Goal: Check status

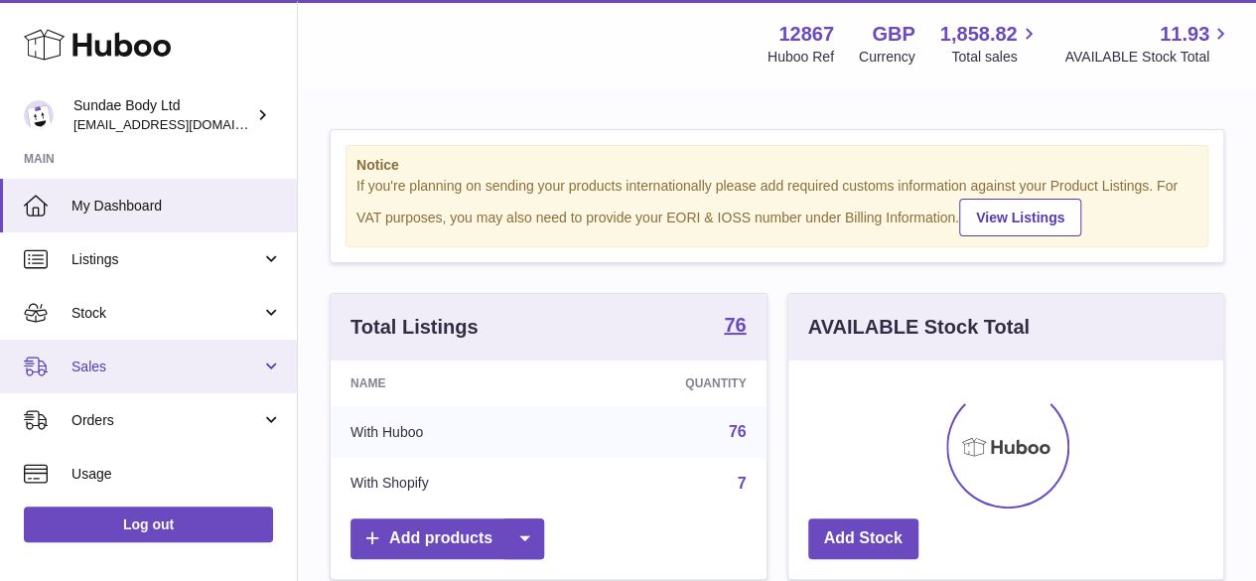
scroll to position [310, 435]
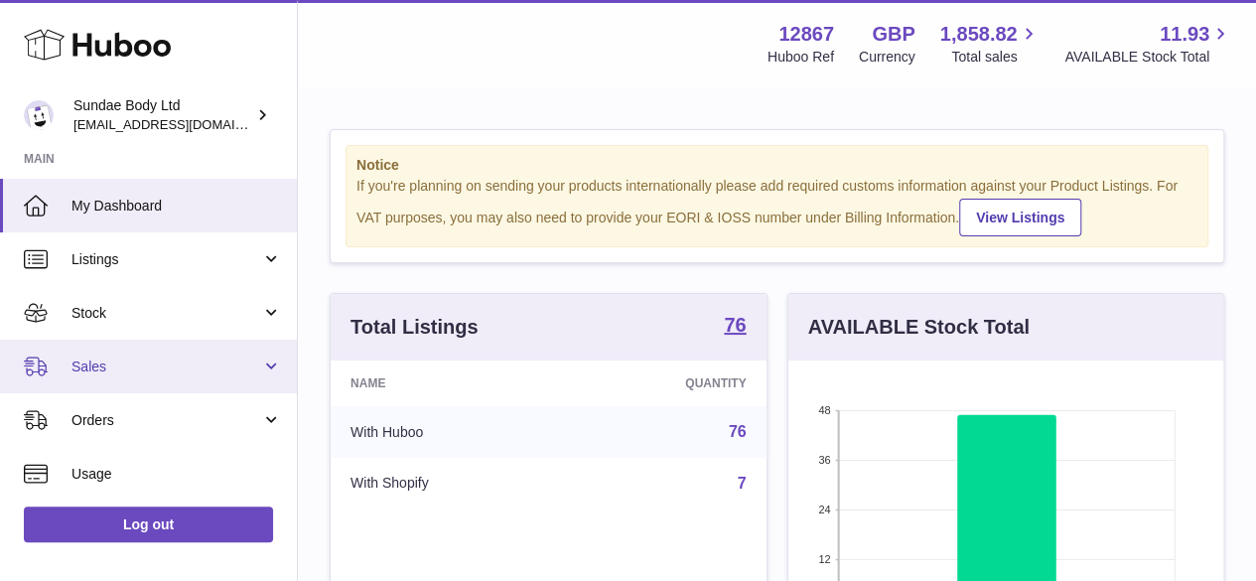
click at [126, 362] on span "Sales" at bounding box center [166, 366] width 190 height 19
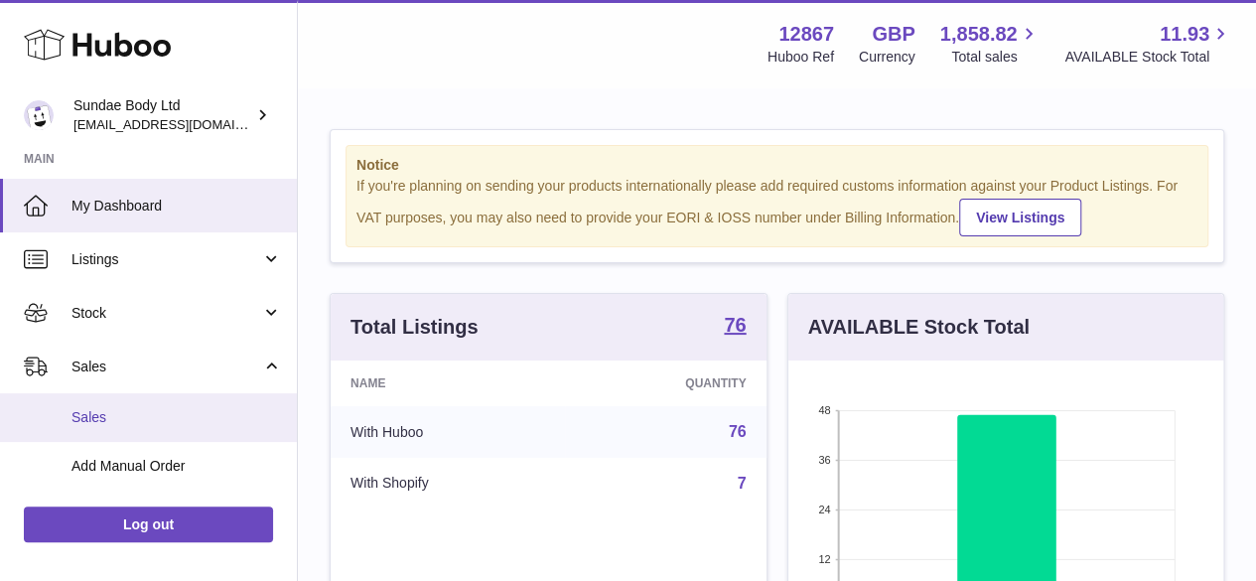
click at [122, 411] on span "Sales" at bounding box center [176, 417] width 210 height 19
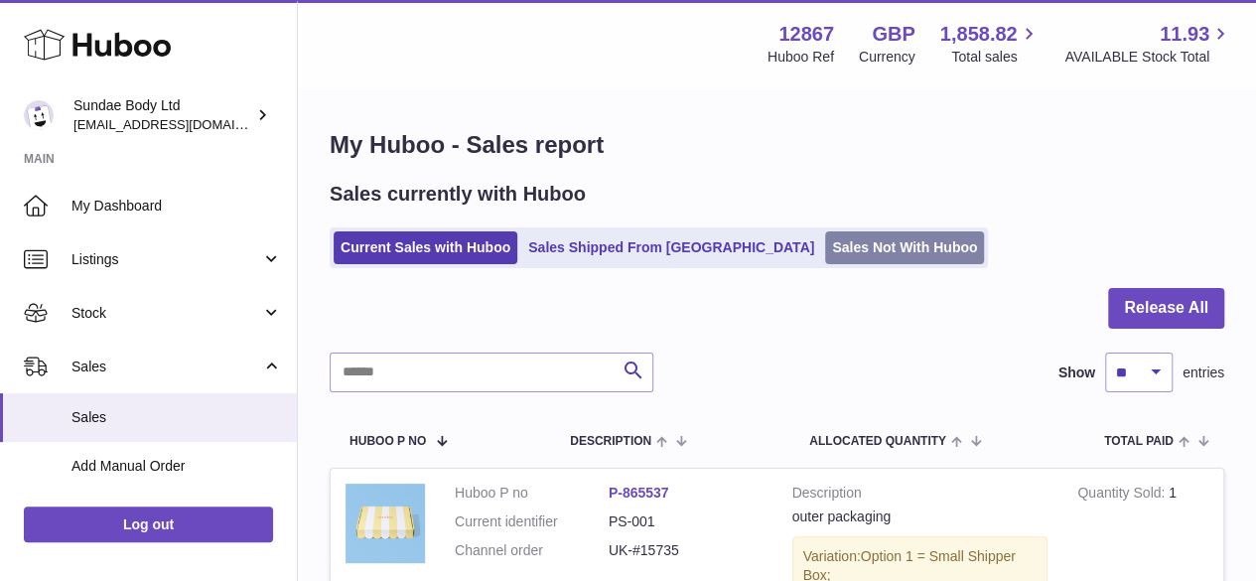
click at [838, 253] on link "Sales Not With Huboo" at bounding box center [904, 247] width 159 height 33
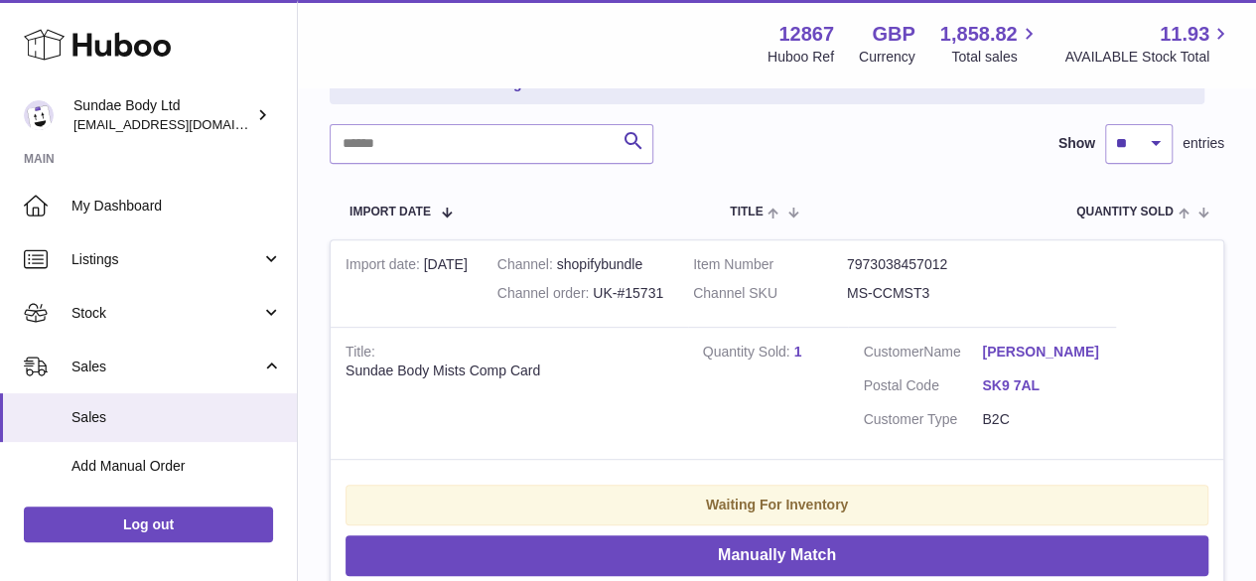
scroll to position [199, 0]
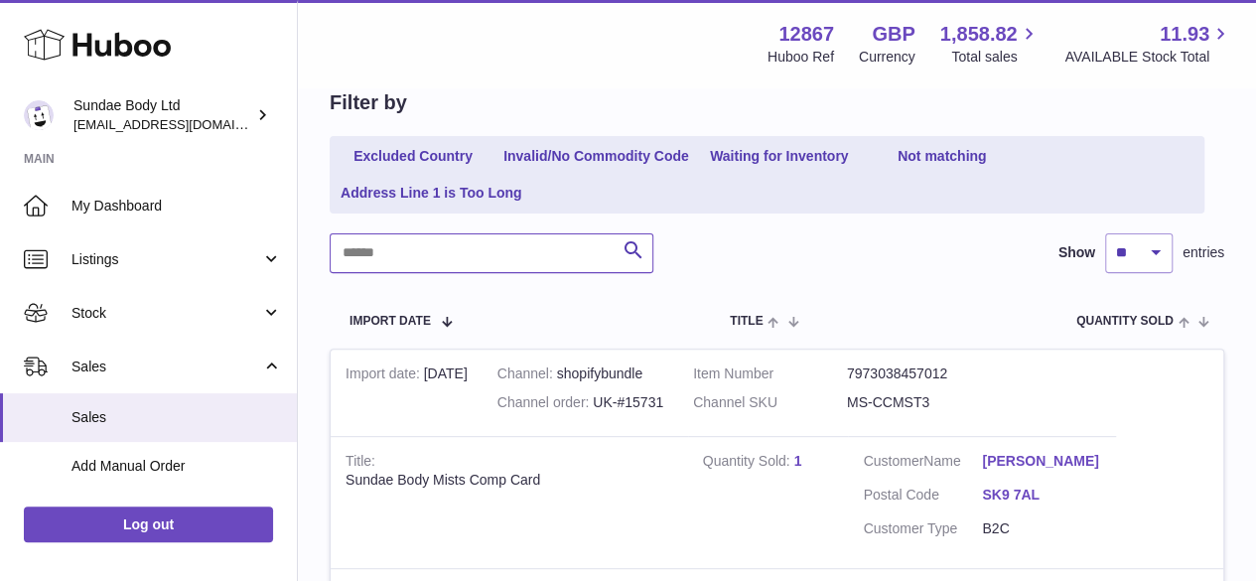
click at [494, 250] on input "text" at bounding box center [492, 253] width 324 height 40
paste input "*********"
type input "*********"
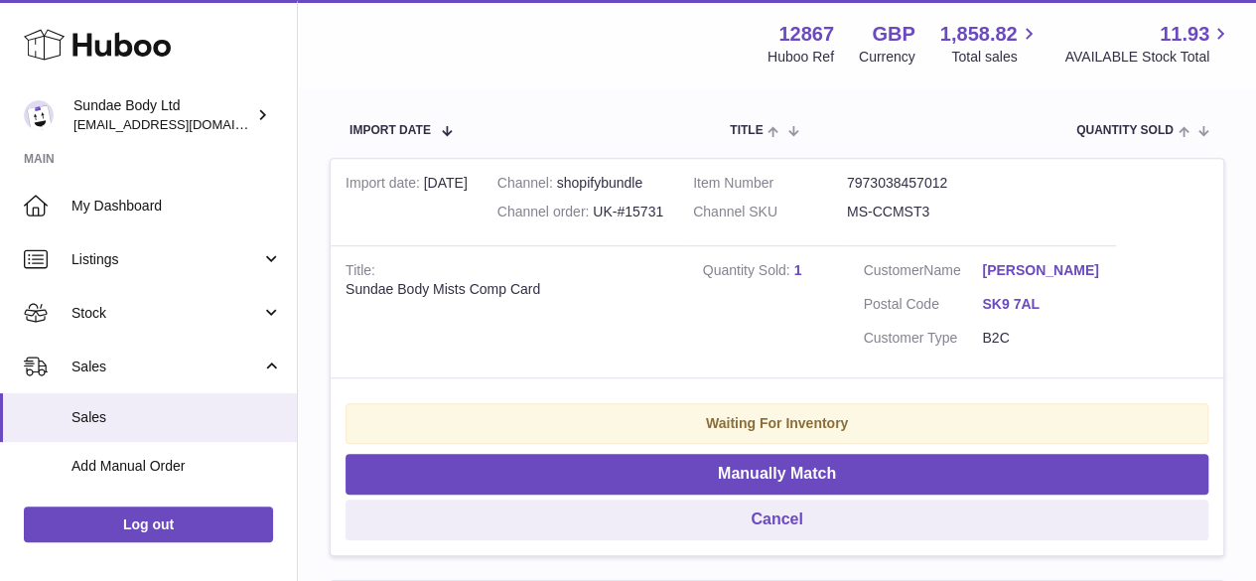
scroll to position [397, 0]
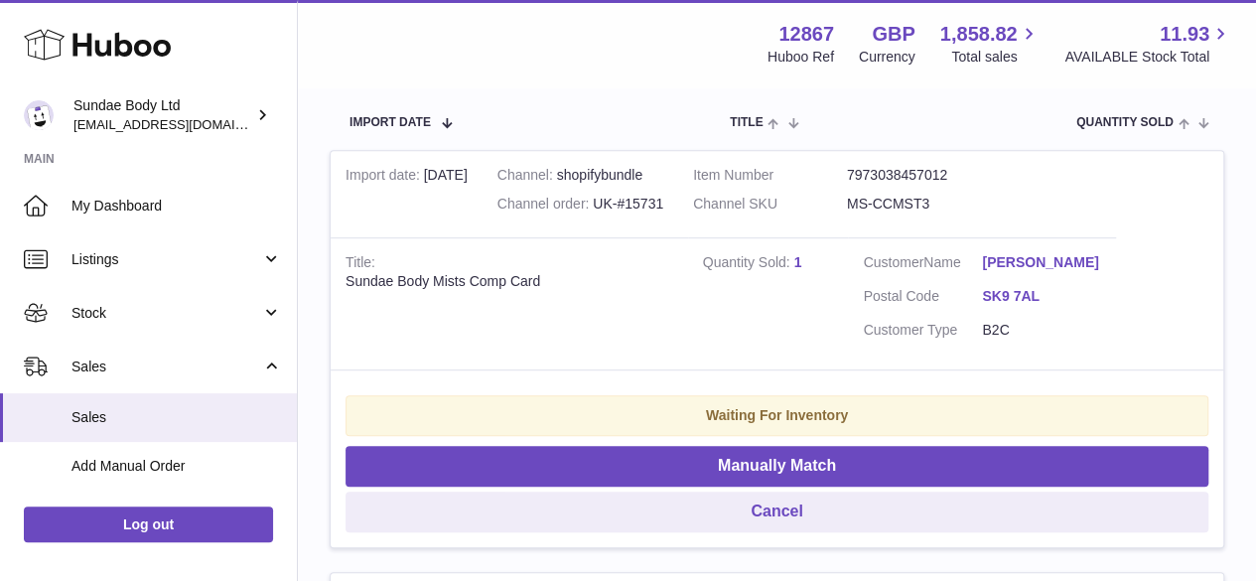
click at [804, 423] on strong "Waiting For Inventory" at bounding box center [777, 415] width 142 height 16
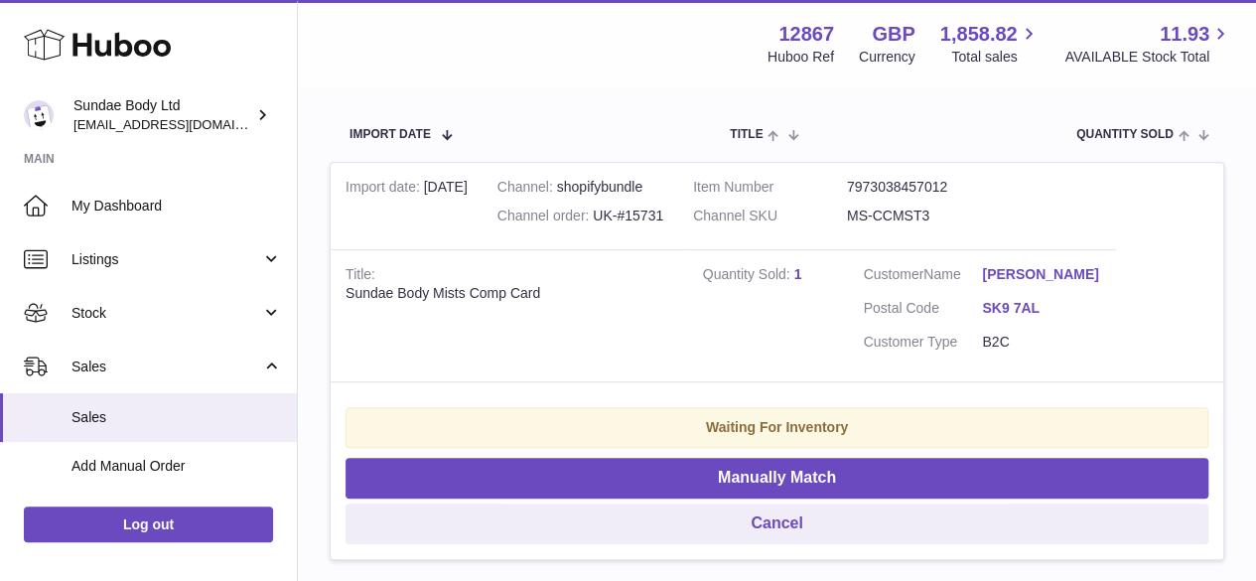
scroll to position [596, 0]
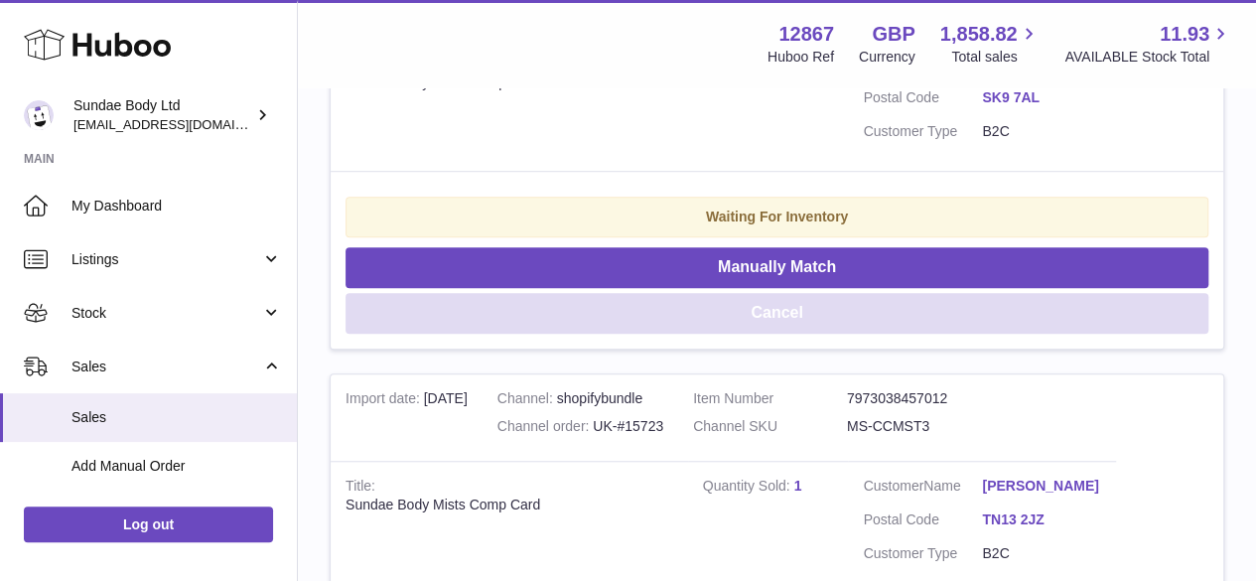
click at [794, 328] on button "Cancel" at bounding box center [776, 313] width 863 height 41
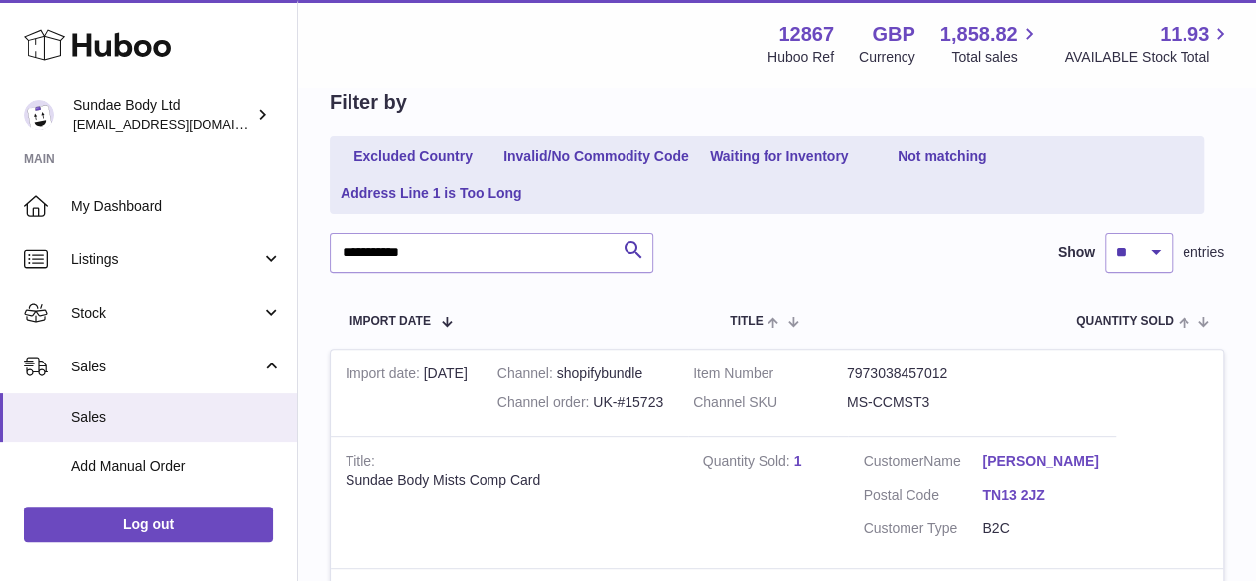
scroll to position [298, 0]
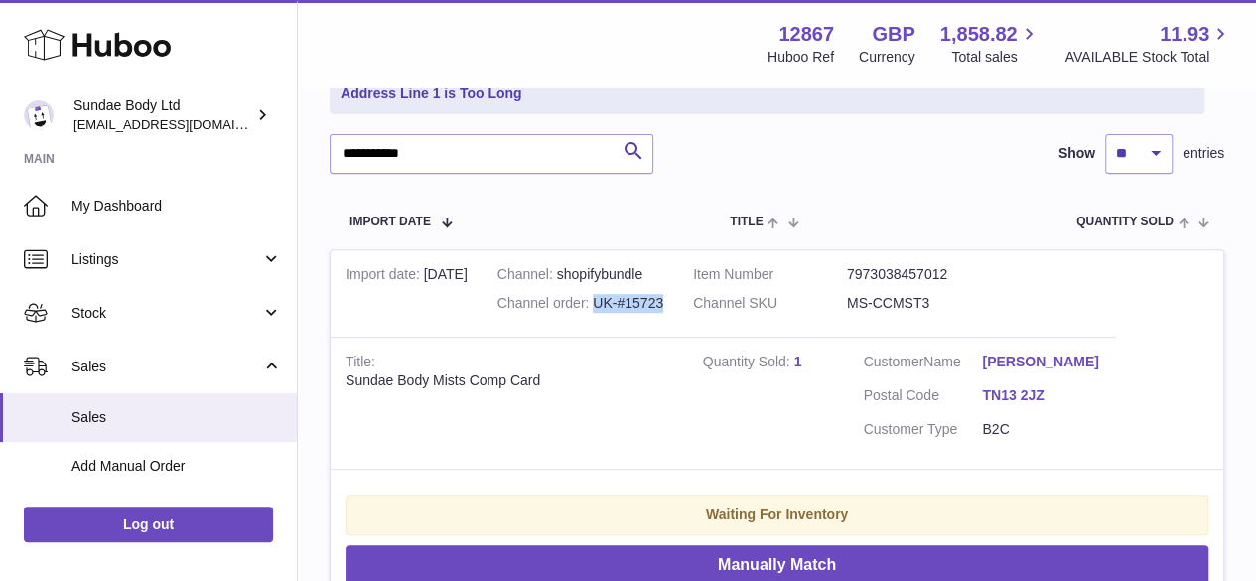
drag, startPoint x: 631, startPoint y: 301, endPoint x: 705, endPoint y: 303, distance: 73.5
click at [678, 303] on td "Channel shopifybundle Channel order UK-#15723" at bounding box center [580, 293] width 196 height 87
copy div "UK-#15723"
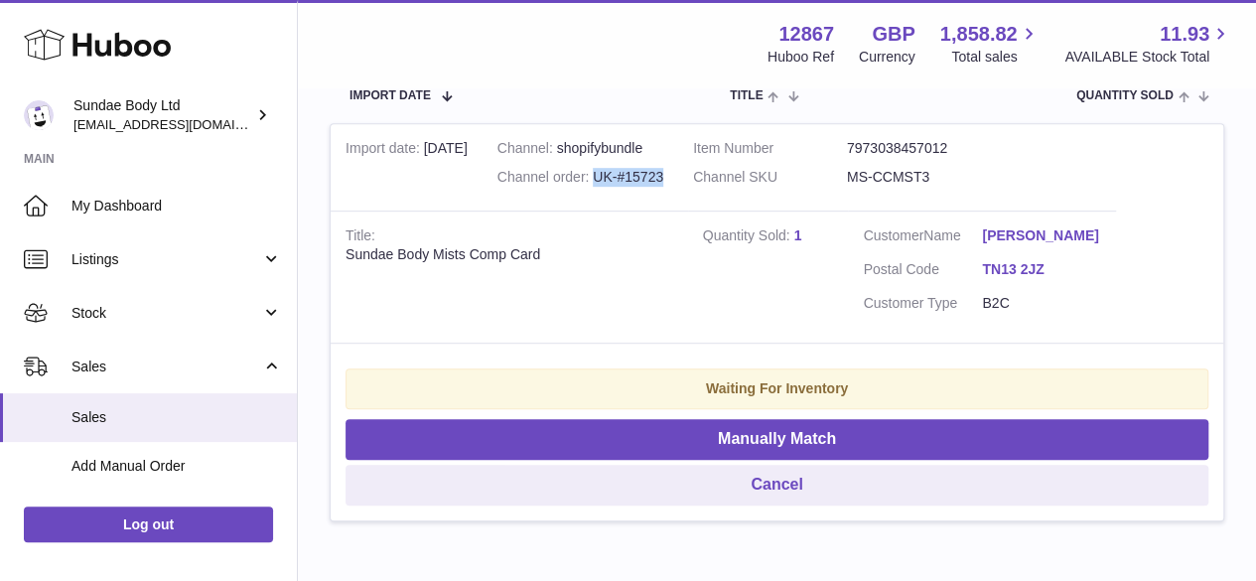
scroll to position [496, 0]
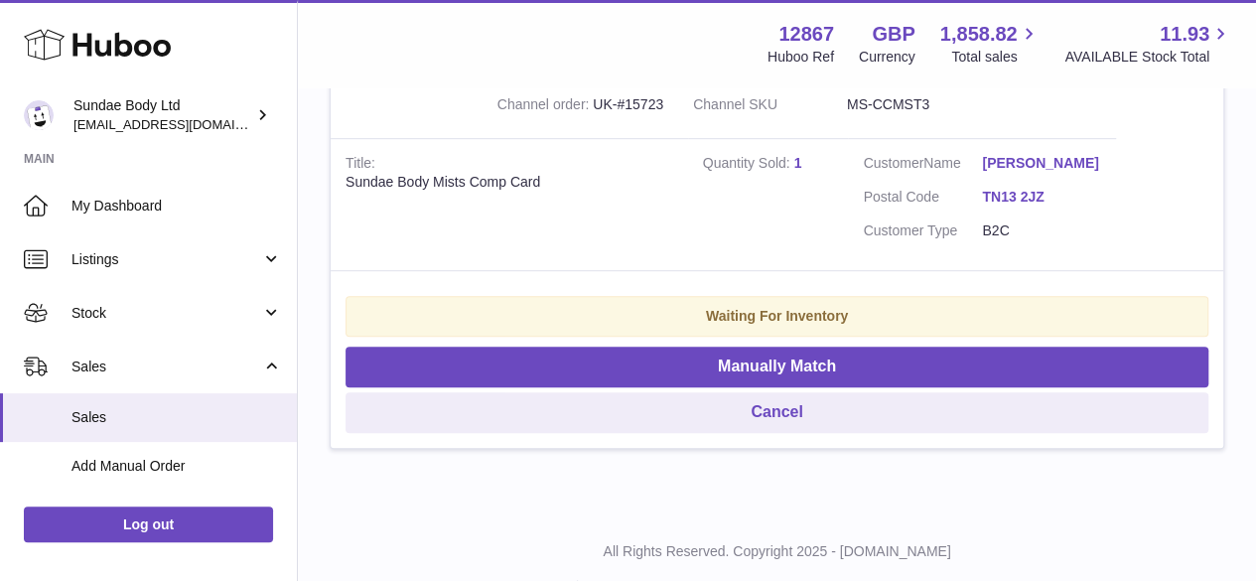
click at [685, 198] on td "Title Sundae Body Mists Comp Card" at bounding box center [509, 204] width 357 height 132
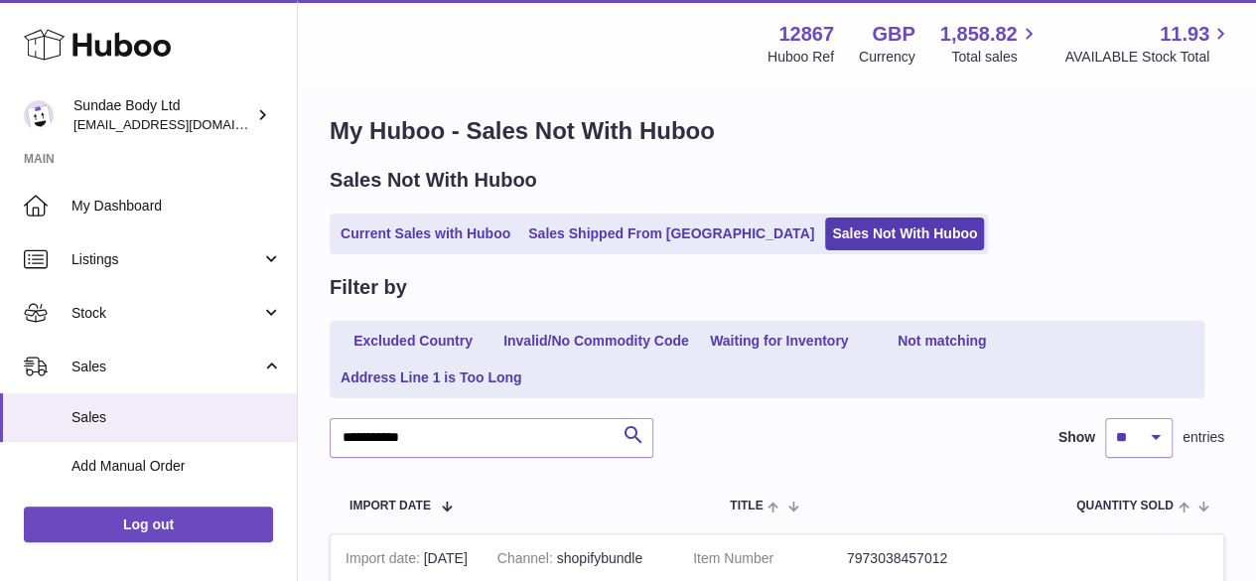
scroll to position [0, 0]
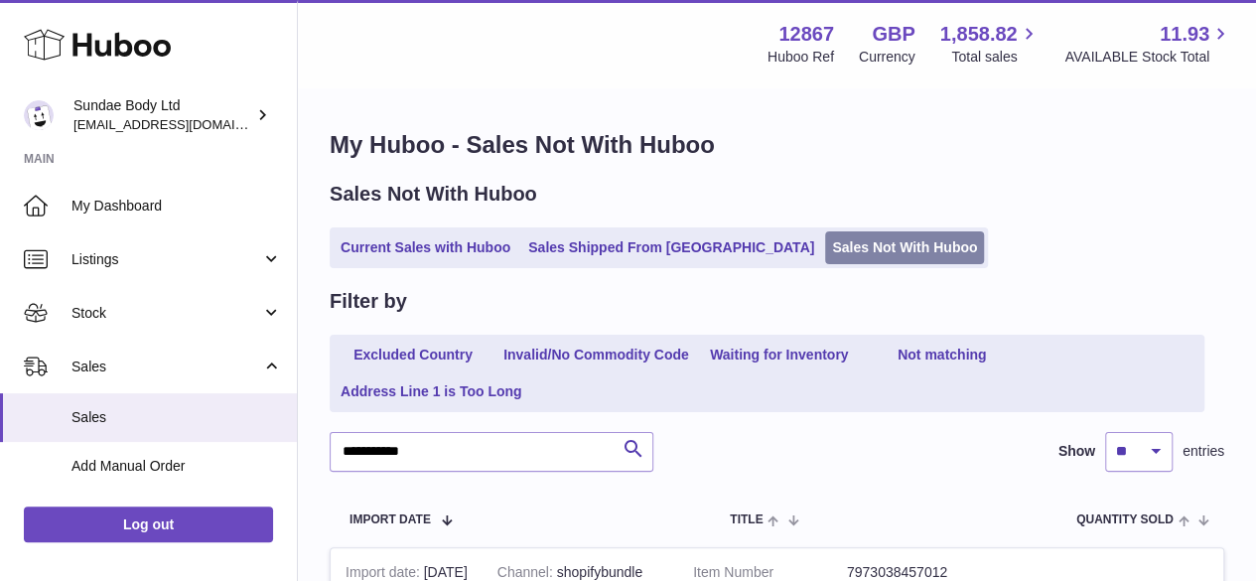
click at [838, 235] on link "Sales Not With Huboo" at bounding box center [904, 247] width 159 height 33
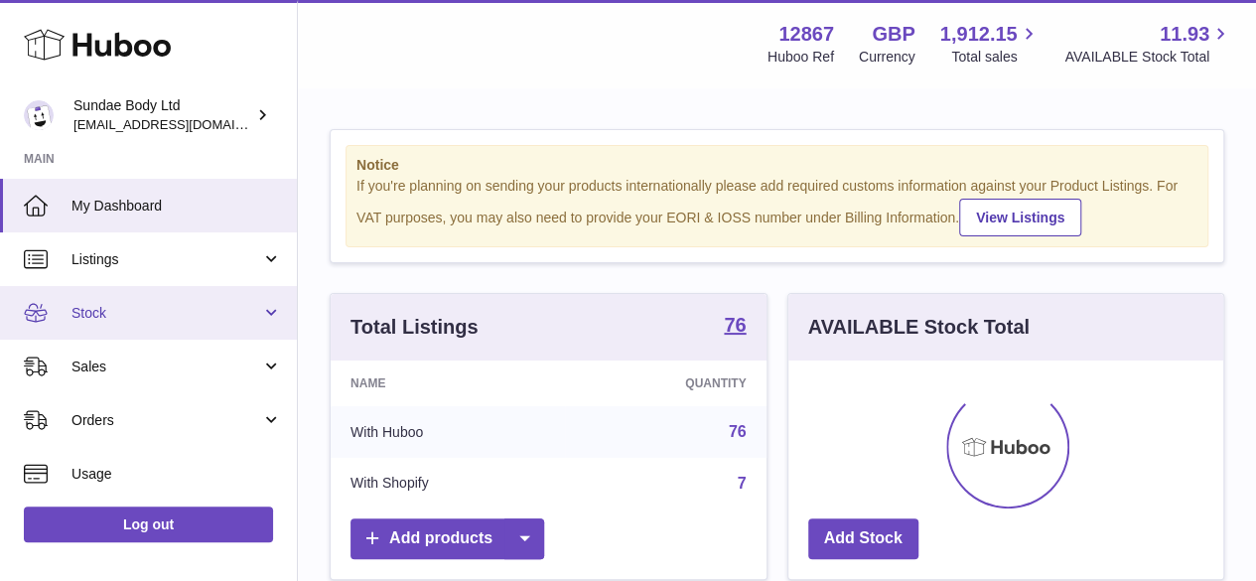
scroll to position [310, 435]
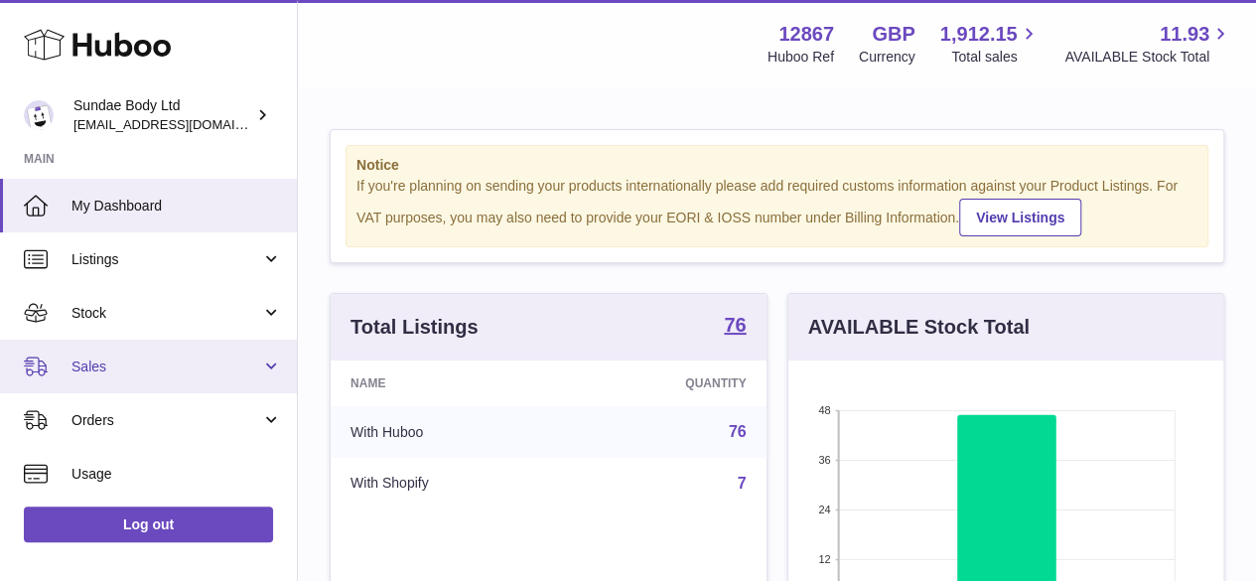
click at [133, 368] on span "Sales" at bounding box center [166, 366] width 190 height 19
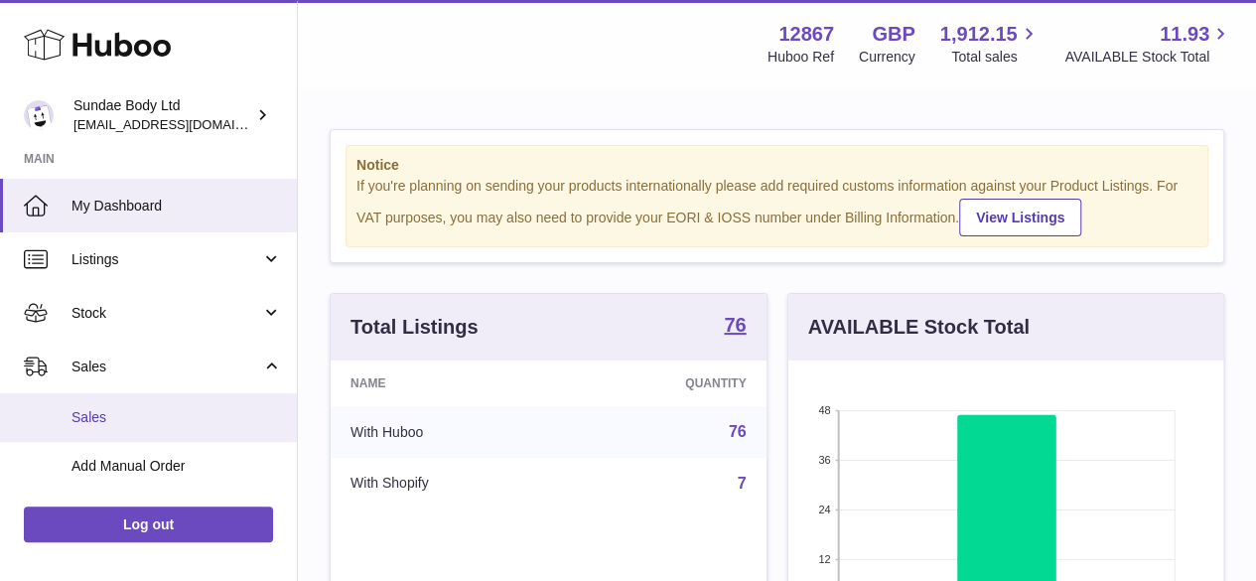
click at [119, 420] on span "Sales" at bounding box center [176, 417] width 210 height 19
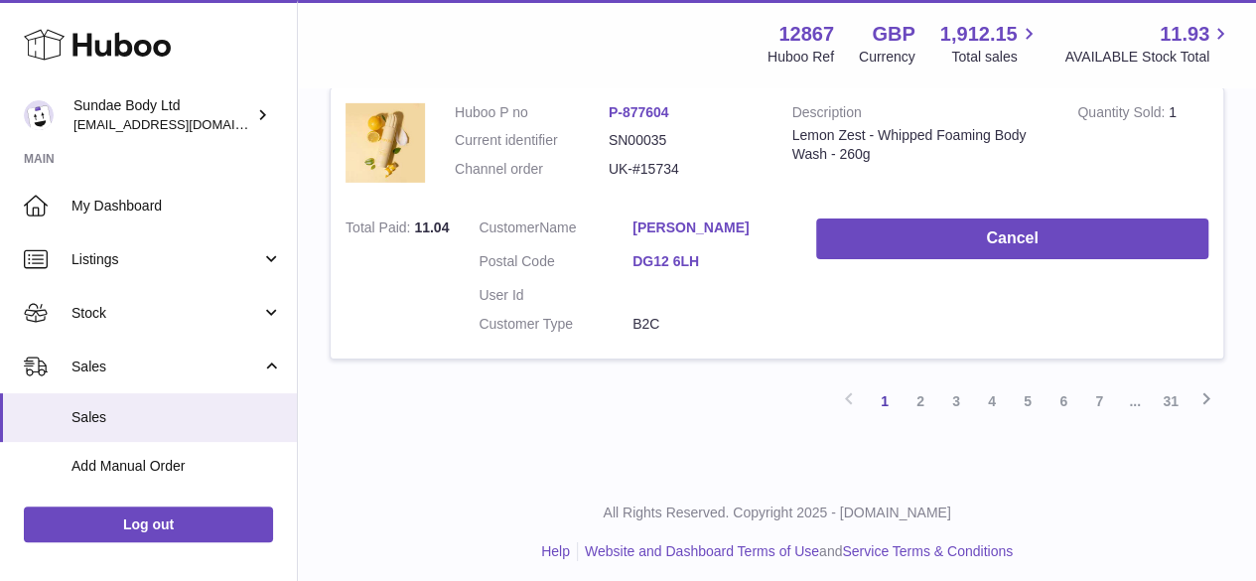
scroll to position [2592, 0]
